Goal: Transaction & Acquisition: Book appointment/travel/reservation

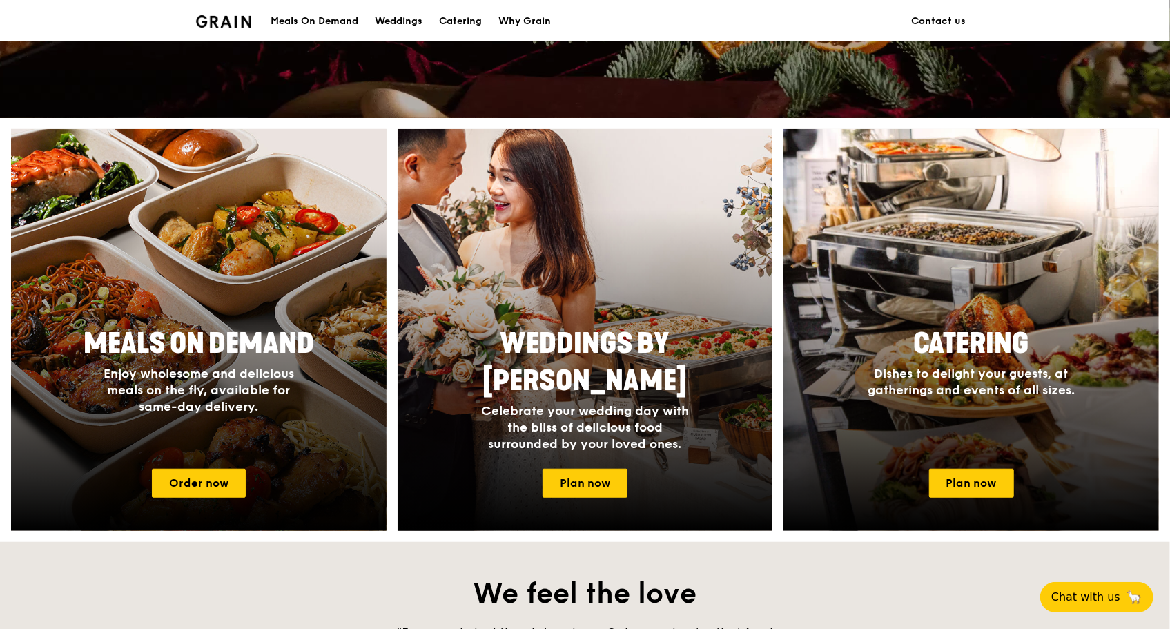
scroll to position [345, 0]
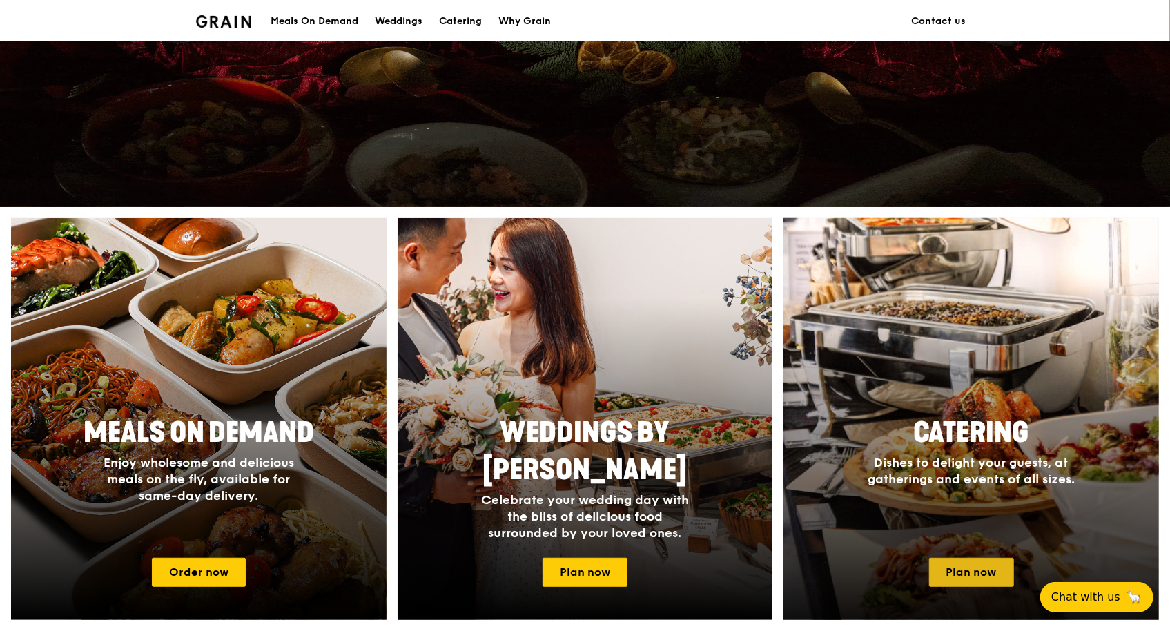
click at [976, 574] on link "Plan now" at bounding box center [971, 572] width 85 height 29
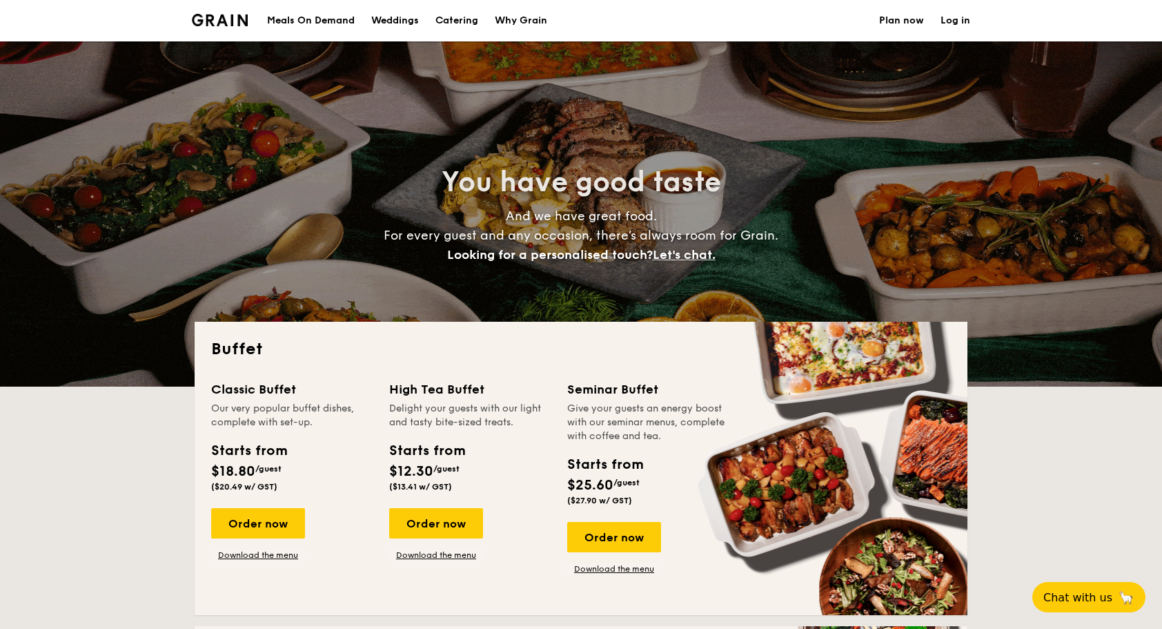
select select
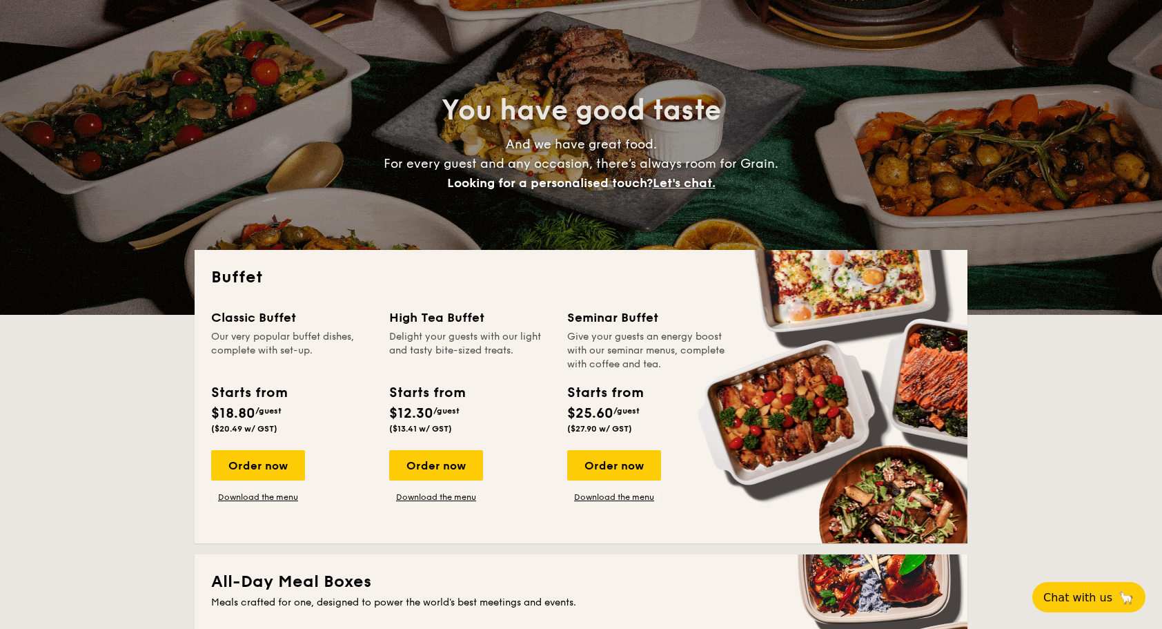
scroll to position [138, 0]
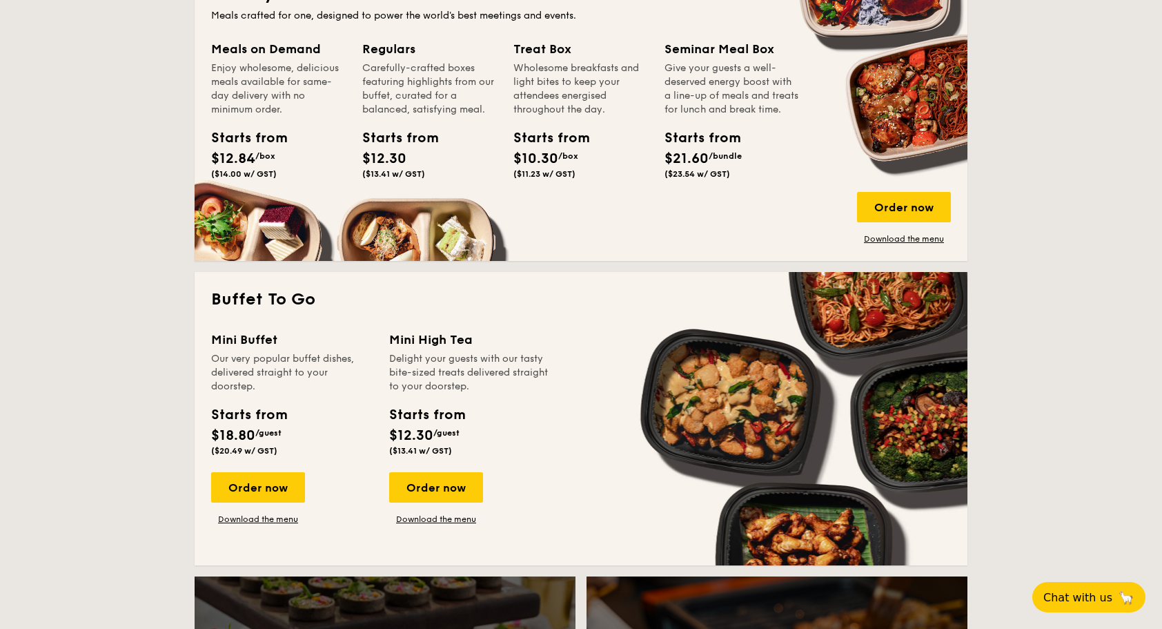
scroll to position [690, 0]
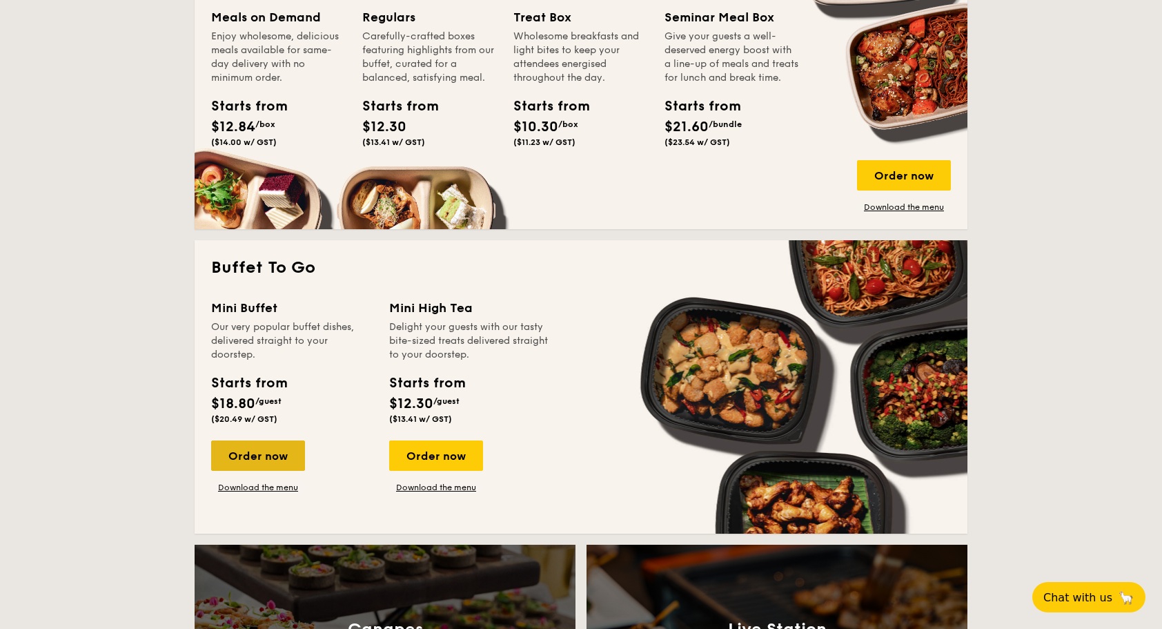
click at [262, 456] on div "Order now" at bounding box center [258, 455] width 94 height 30
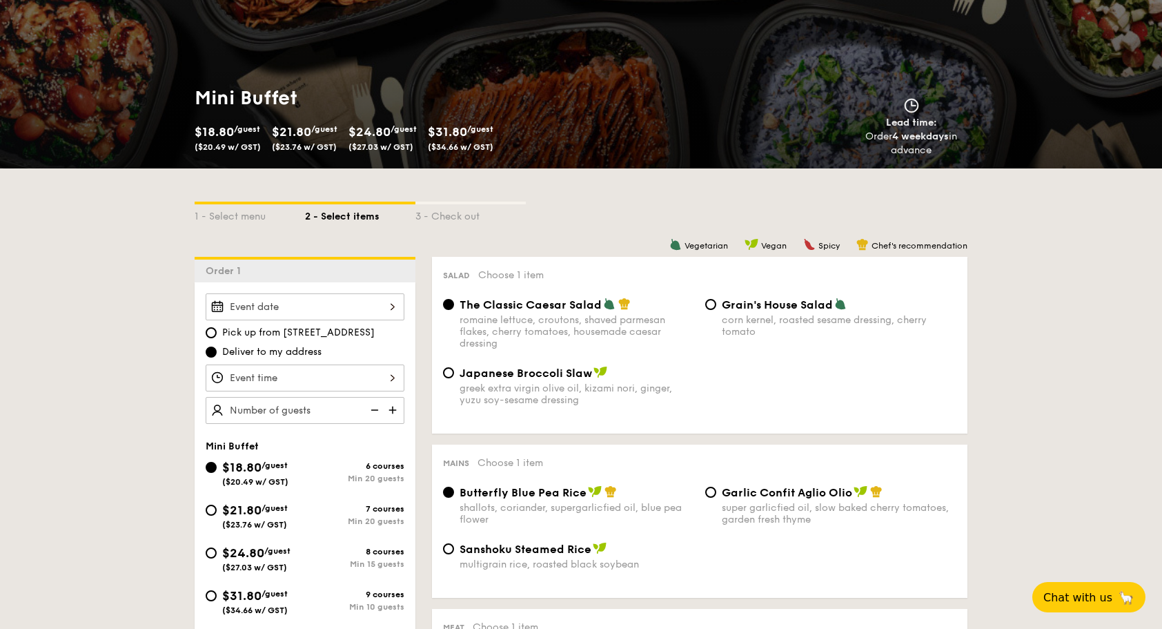
scroll to position [138, 0]
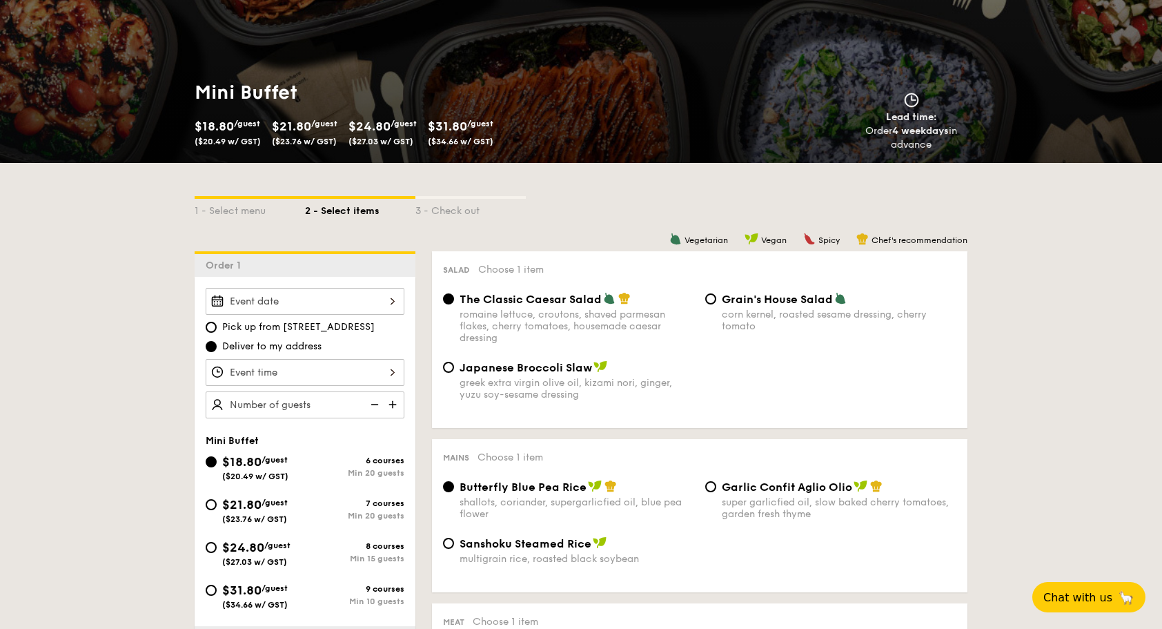
click at [291, 309] on div at bounding box center [305, 301] width 199 height 27
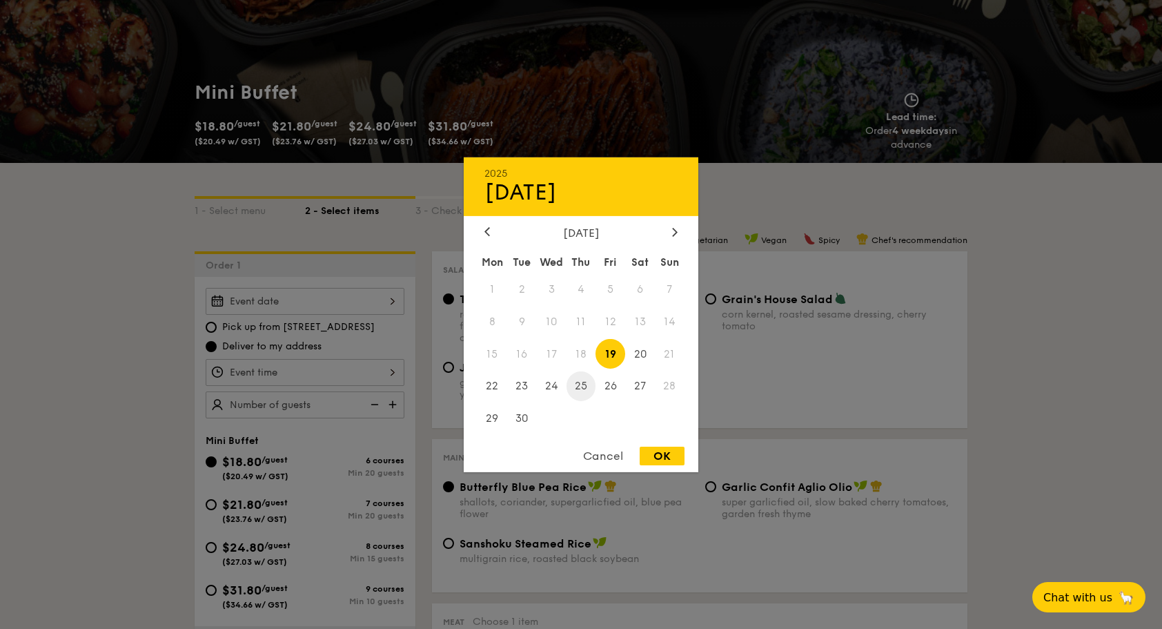
click at [580, 386] on span "25" at bounding box center [582, 386] width 30 height 30
click at [660, 451] on div "OK" at bounding box center [662, 455] width 45 height 19
type input "[DATE]"
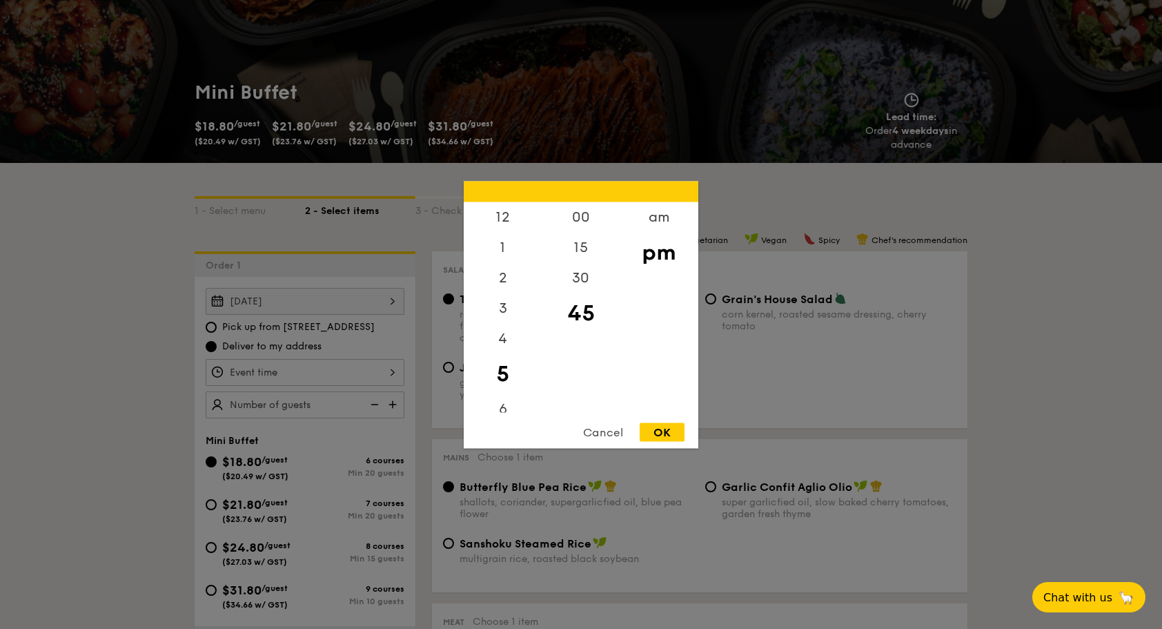
click at [341, 368] on div "12 1 2 3 4 5 6 7 8 9 10 11 00 15 30 45 am pm Cancel OK" at bounding box center [305, 372] width 199 height 27
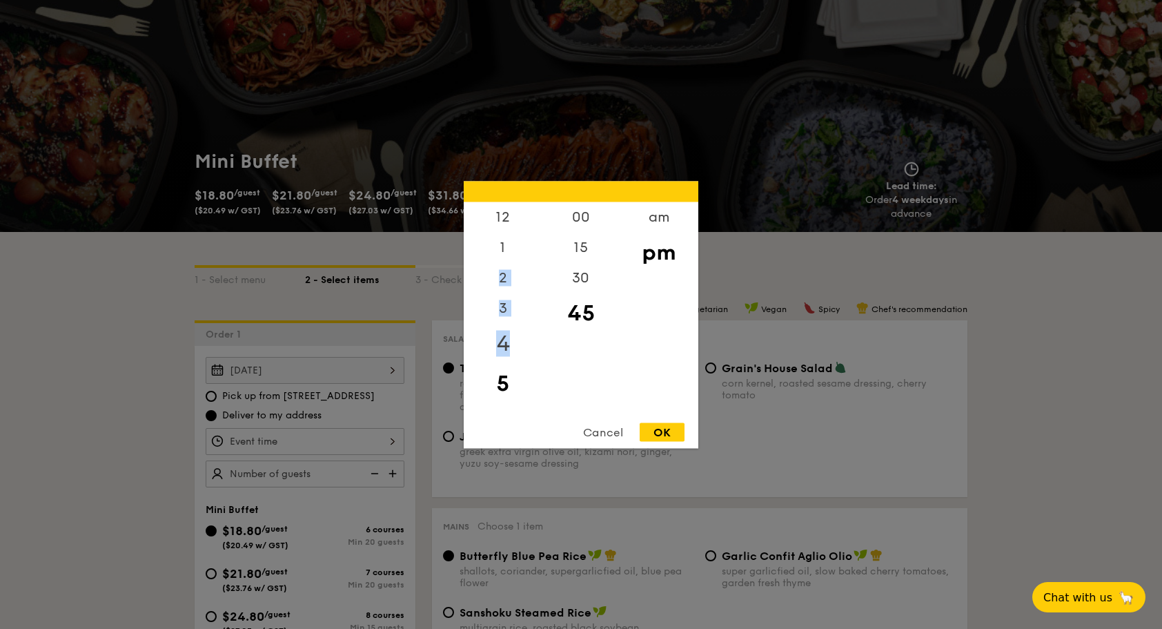
drag, startPoint x: 513, startPoint y: 269, endPoint x: 520, endPoint y: 345, distance: 76.2
click at [520, 345] on div "12 1 2 3 4 5 6 7 8 9 10 11" at bounding box center [503, 306] width 78 height 210
drag, startPoint x: 520, startPoint y: 345, endPoint x: 658, endPoint y: 222, distance: 185.7
click at [658, 222] on div "am" at bounding box center [659, 221] width 78 height 40
drag, startPoint x: 542, startPoint y: 287, endPoint x: 548, endPoint y: 371, distance: 83.7
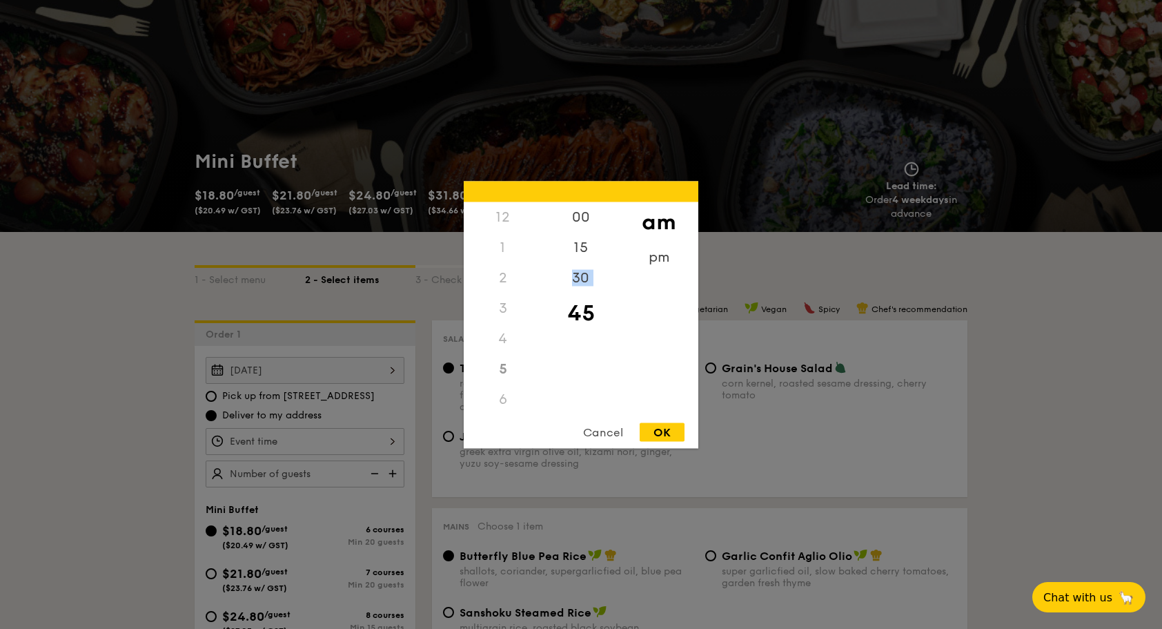
click at [548, 371] on div "00 15 30 45" at bounding box center [581, 306] width 78 height 210
drag, startPoint x: 548, startPoint y: 371, endPoint x: 584, endPoint y: 221, distance: 154.0
click at [584, 221] on div "00" at bounding box center [581, 221] width 78 height 40
click at [502, 411] on div "11" at bounding box center [503, 401] width 78 height 40
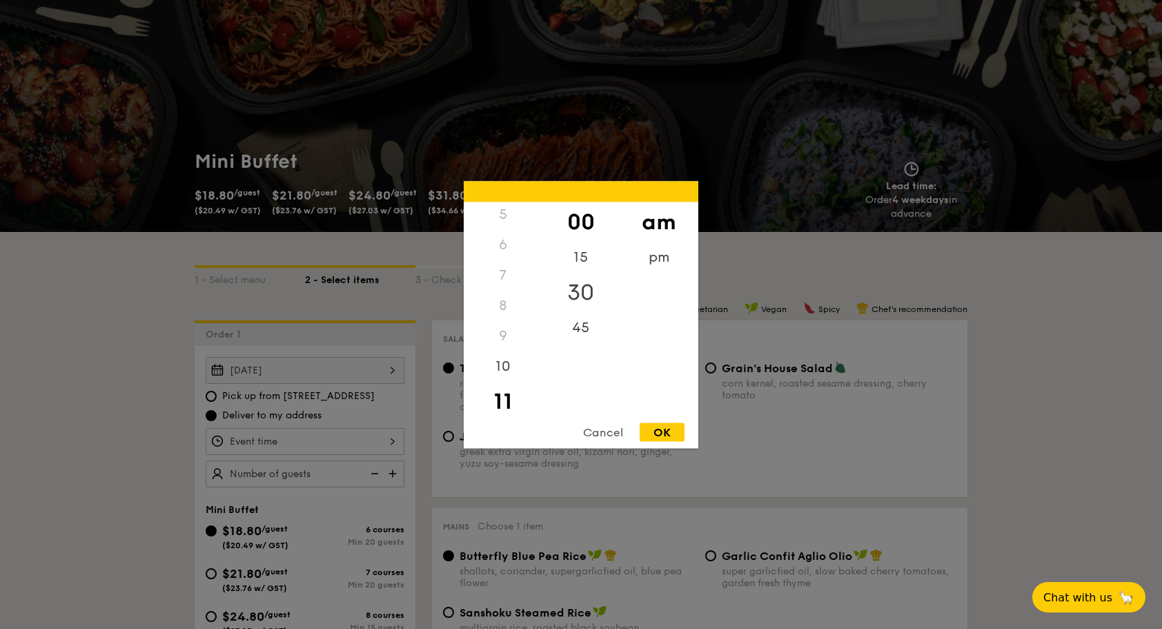
click at [584, 295] on div "30" at bounding box center [581, 292] width 78 height 40
click at [666, 432] on div "OK" at bounding box center [662, 431] width 45 height 19
type input "11:30AM"
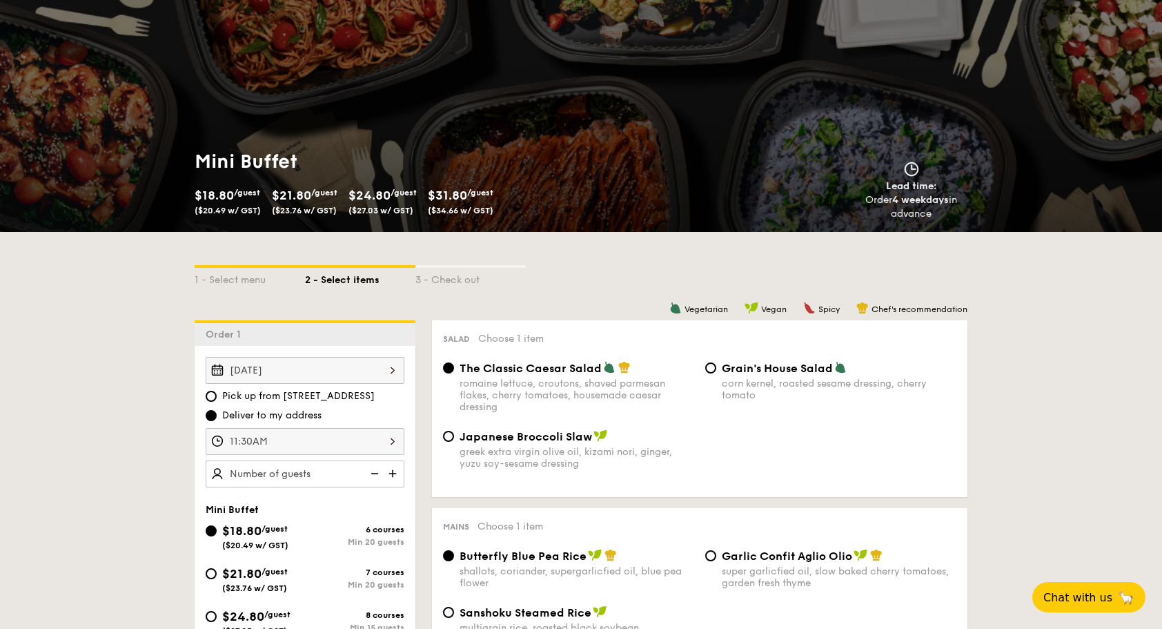
click at [398, 471] on img at bounding box center [394, 473] width 21 height 26
click at [373, 471] on img at bounding box center [373, 473] width 21 height 26
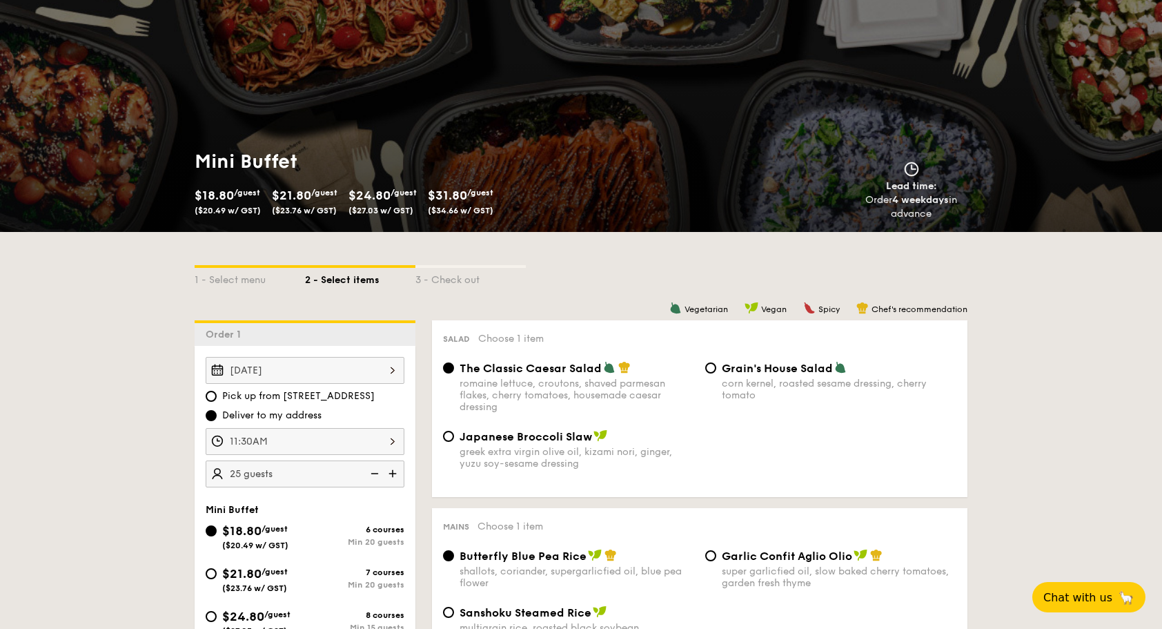
click at [373, 471] on img at bounding box center [373, 473] width 21 height 26
type input "20 guests"
click at [373, 471] on img at bounding box center [373, 473] width 21 height 26
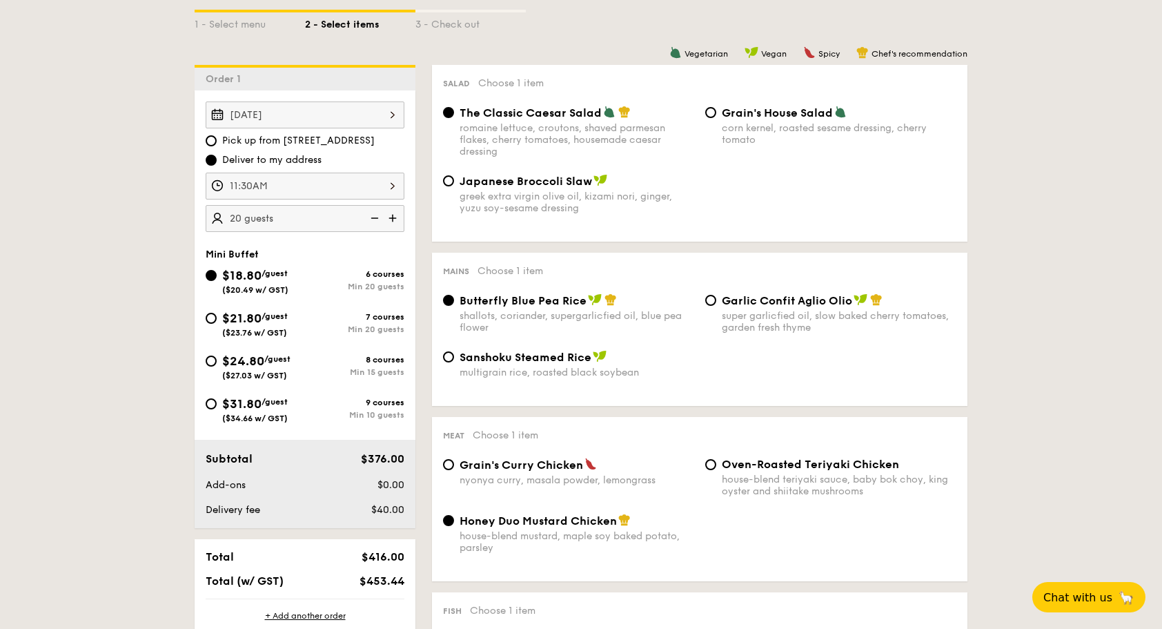
scroll to position [345, 0]
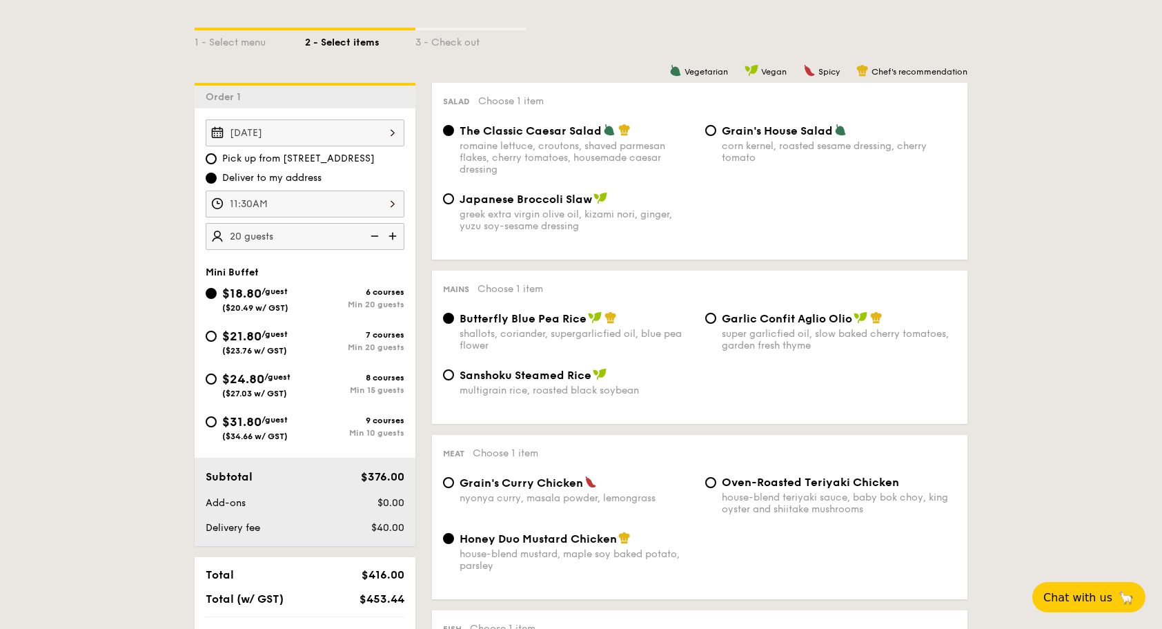
scroll to position [276, 0]
